Goal: Information Seeking & Learning: Learn about a topic

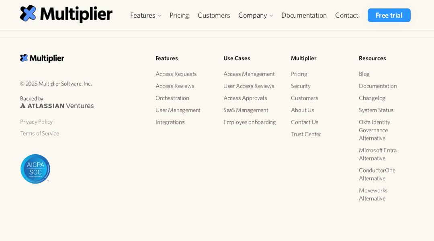
scroll to position [1858, 0]
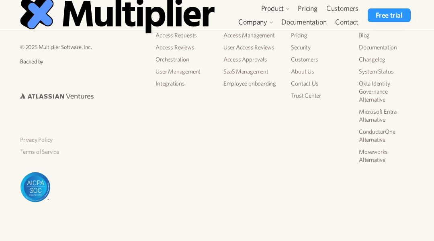
scroll to position [1537, 0]
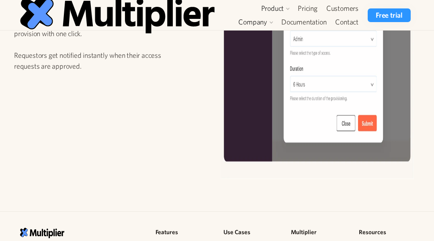
scroll to position [1271, 0]
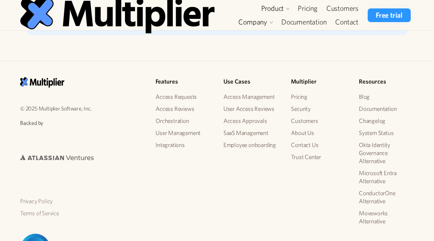
scroll to position [1754, 0]
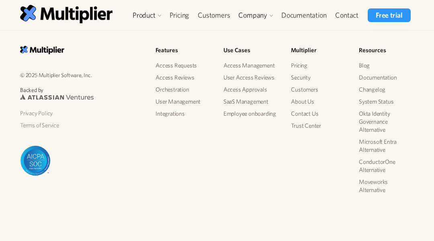
scroll to position [1143, 0]
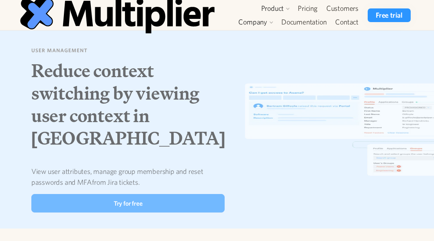
scroll to position [925, 0]
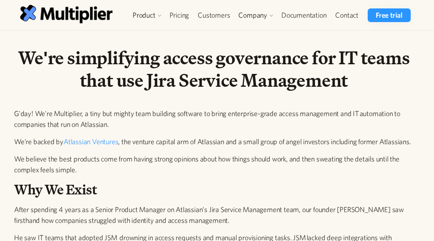
scroll to position [907, 0]
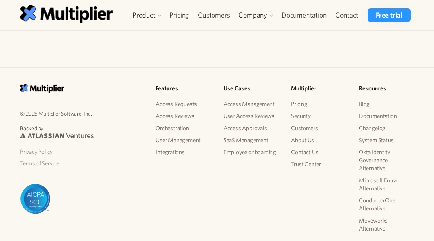
scroll to position [79, 0]
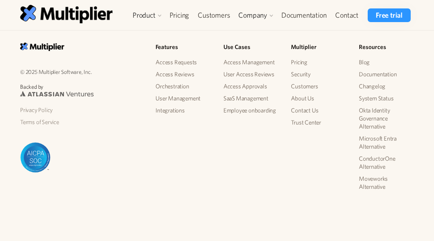
scroll to position [378, 0]
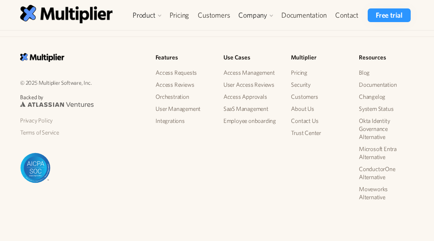
scroll to position [1906, 0]
